Goal: Check status: Check status

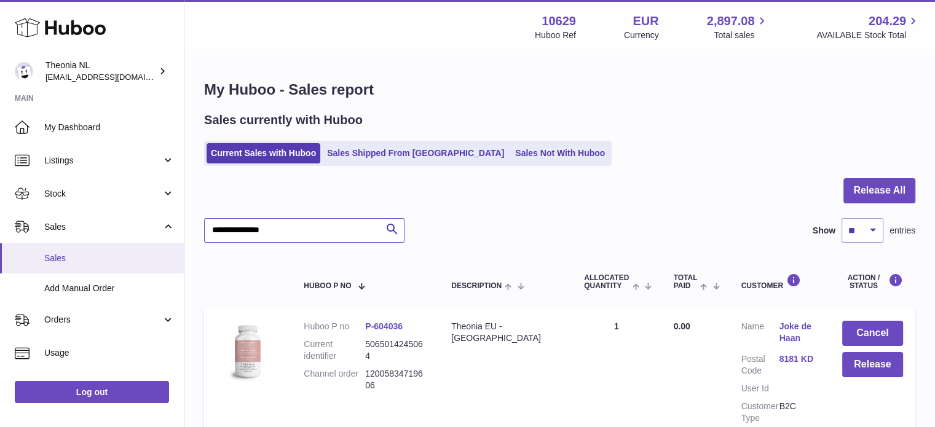
drag, startPoint x: 347, startPoint y: 237, endPoint x: 91, endPoint y: 270, distance: 257.8
click at [94, 269] on div "Huboo Theonia NL [EMAIL_ADDRESS][DOMAIN_NAME] Main My Dashboard Listings Not wi…" at bounding box center [467, 272] width 935 height 545
paste input "text"
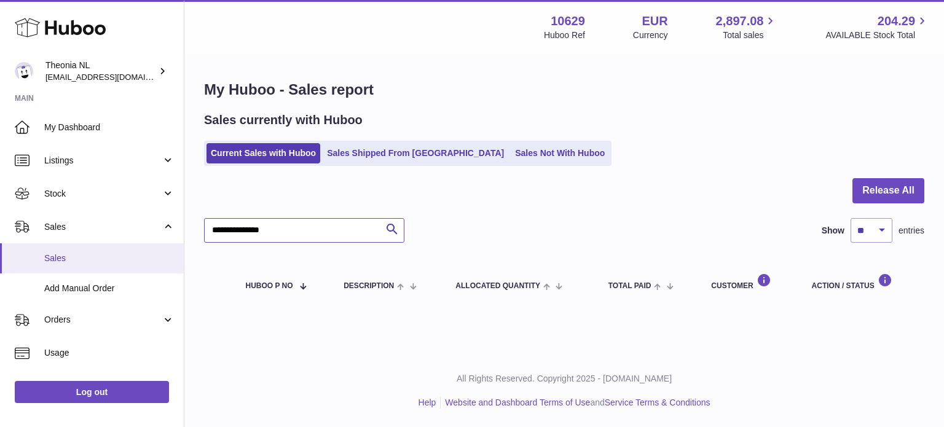
drag, startPoint x: 357, startPoint y: 228, endPoint x: 71, endPoint y: 244, distance: 286.3
click at [71, 245] on div "Huboo Theonia NL [EMAIL_ADDRESS][DOMAIN_NAME] Main My Dashboard Listings Not wi…" at bounding box center [472, 213] width 944 height 427
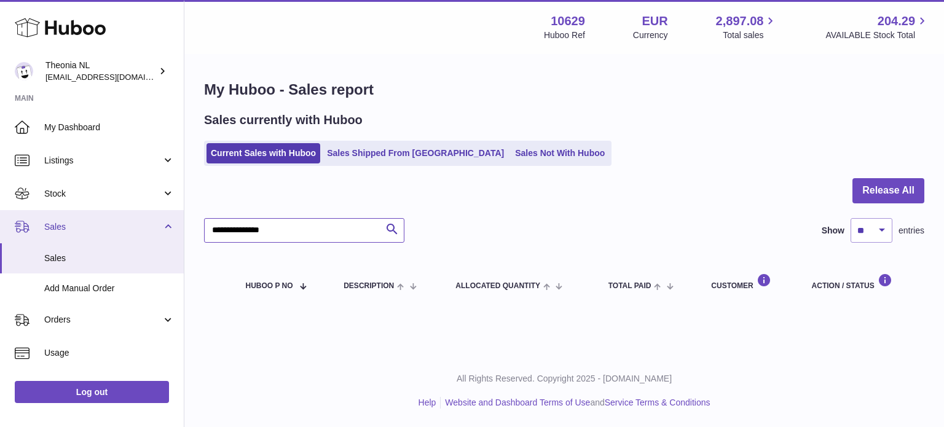
paste input "text"
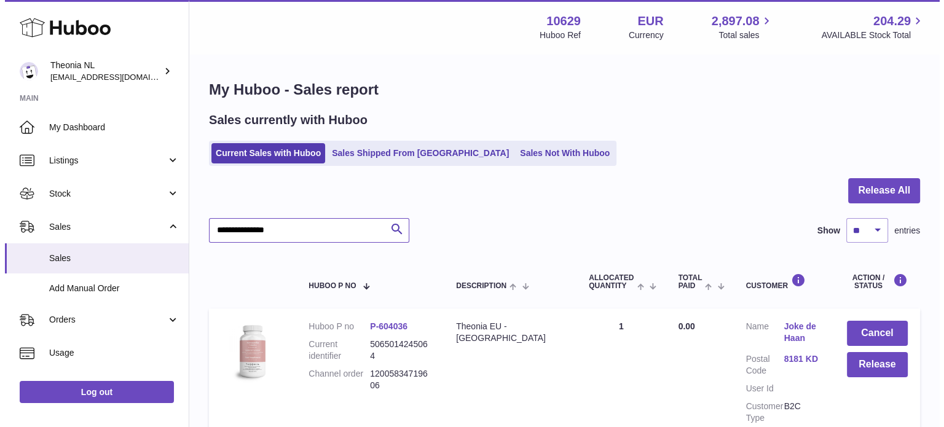
scroll to position [117, 0]
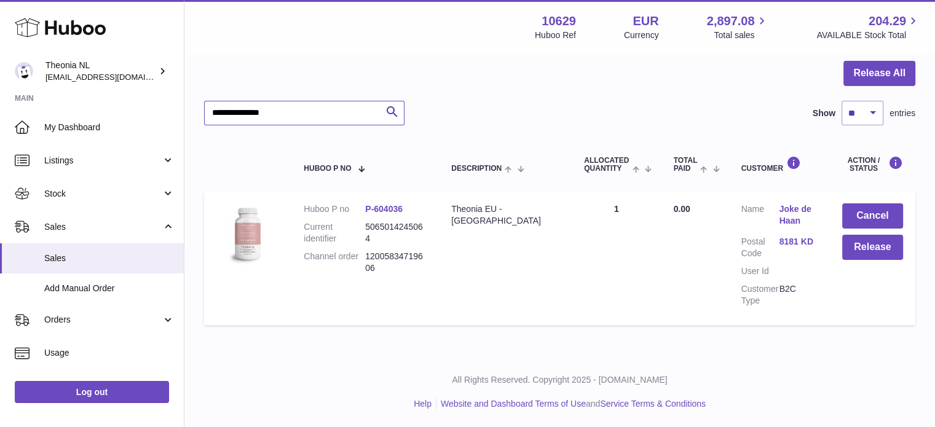
type input "**********"
click at [787, 243] on link "8181 KD" at bounding box center [798, 242] width 38 height 12
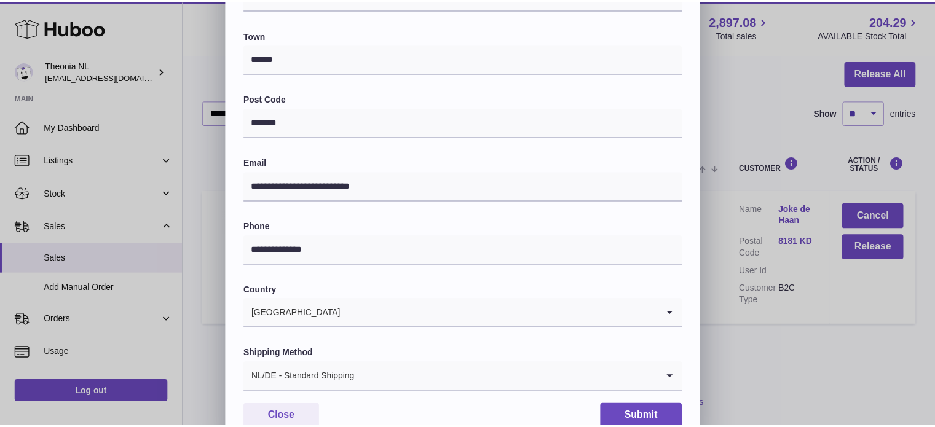
scroll to position [347, 0]
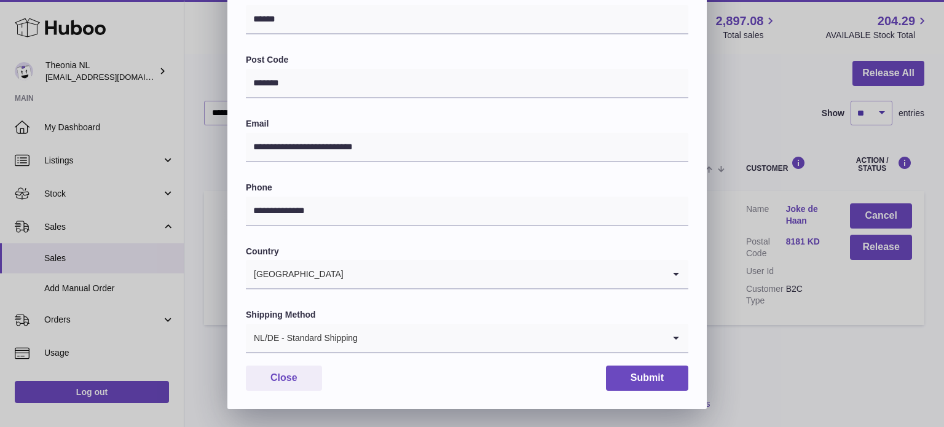
click at [411, 341] on input "Search for option" at bounding box center [510, 338] width 305 height 28
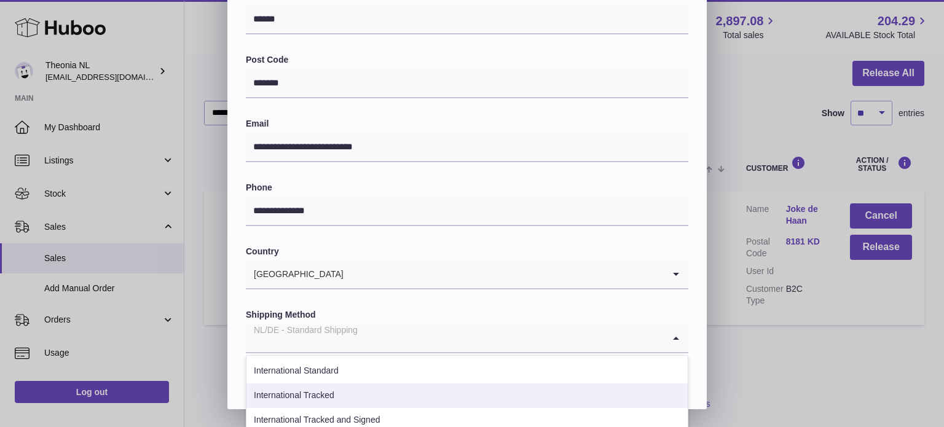
drag, startPoint x: 326, startPoint y: 395, endPoint x: 334, endPoint y: 390, distance: 9.6
click at [326, 394] on li "International Tracked" at bounding box center [466, 396] width 441 height 25
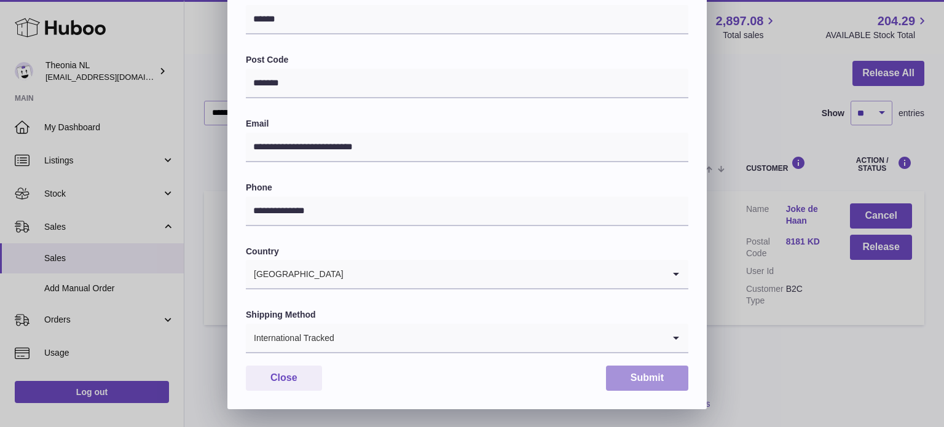
click at [650, 368] on button "Submit" at bounding box center [647, 378] width 82 height 25
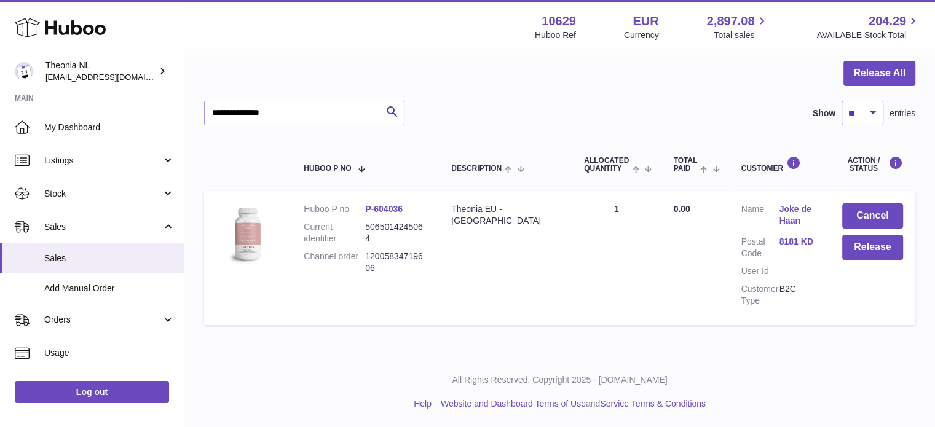
scroll to position [0, 0]
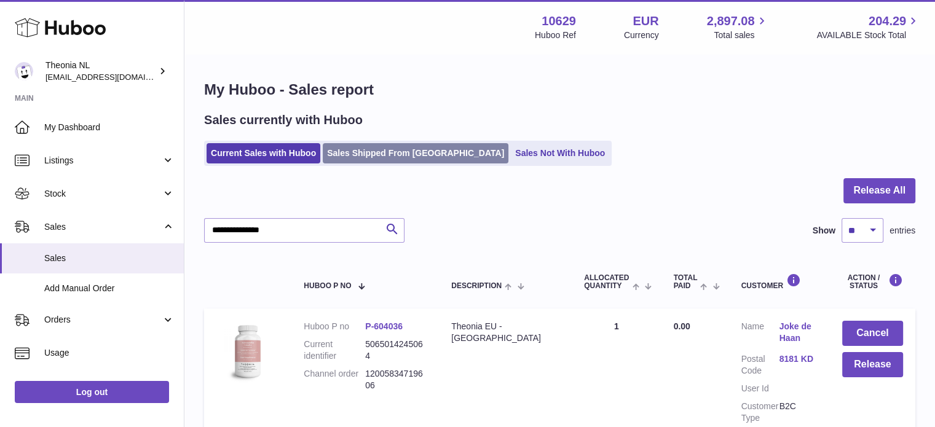
click at [404, 154] on link "Sales Shipped From [GEOGRAPHIC_DATA]" at bounding box center [416, 153] width 186 height 20
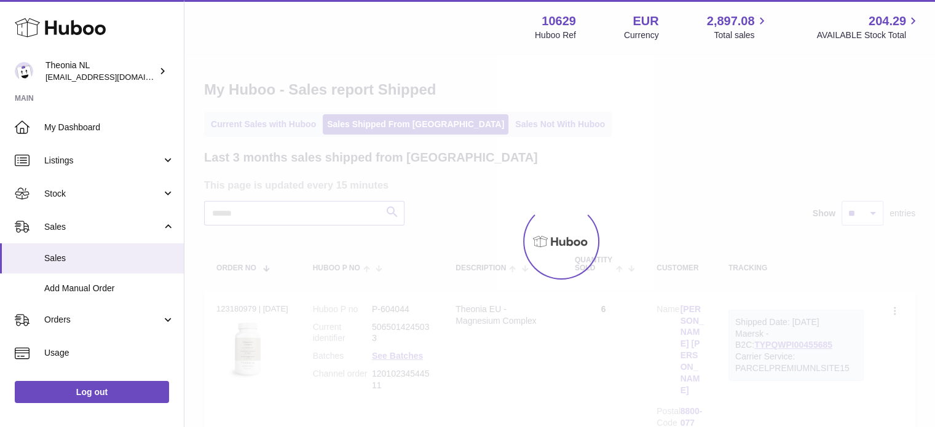
click at [352, 216] on input "text" at bounding box center [304, 213] width 200 height 25
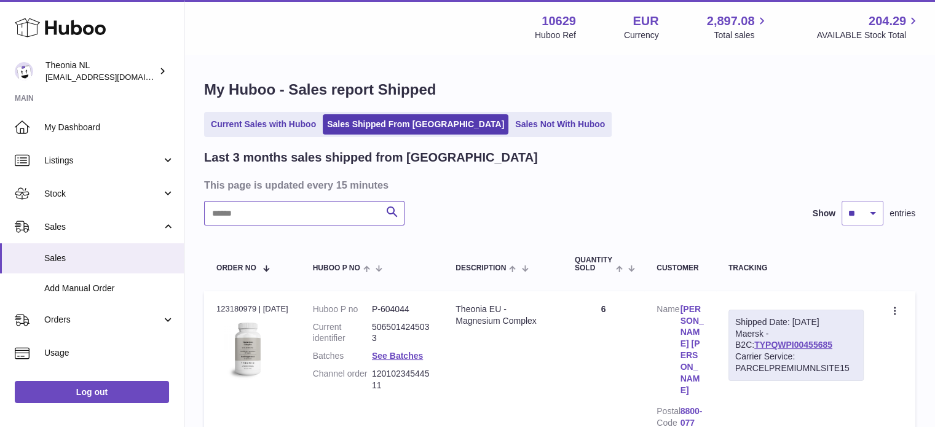
paste input "**********"
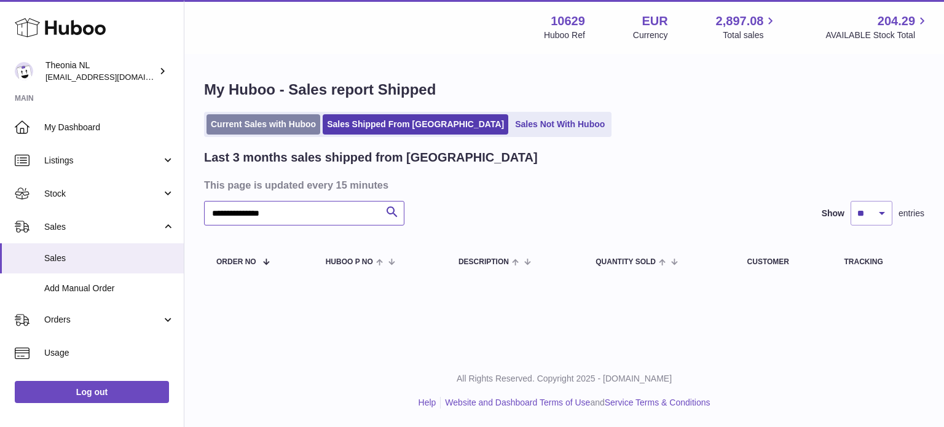
type input "**********"
click at [241, 122] on link "Current Sales with Huboo" at bounding box center [264, 124] width 114 height 20
